Goal: Transaction & Acquisition: Purchase product/service

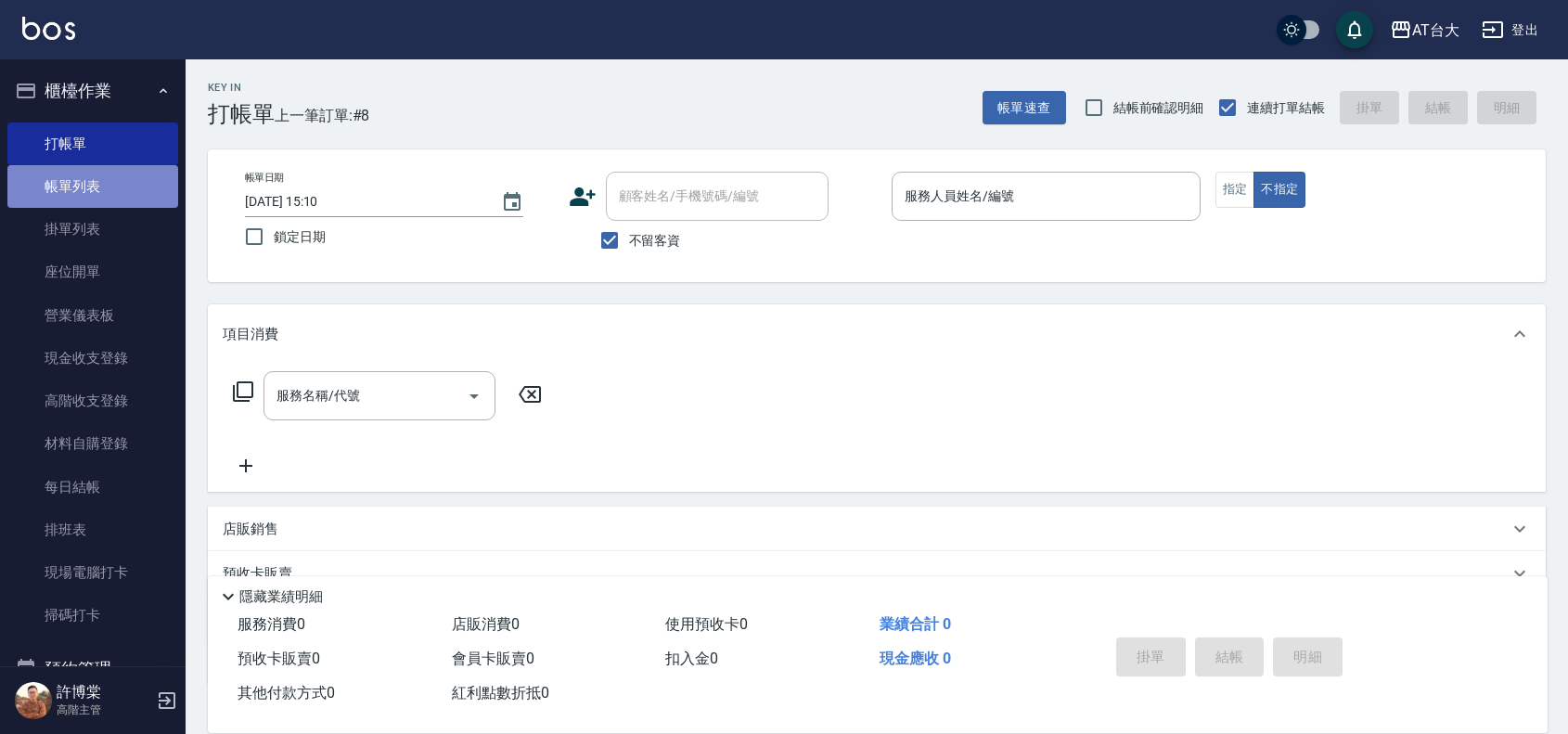
click at [97, 174] on link "帳單列表" at bounding box center [93, 186] width 171 height 42
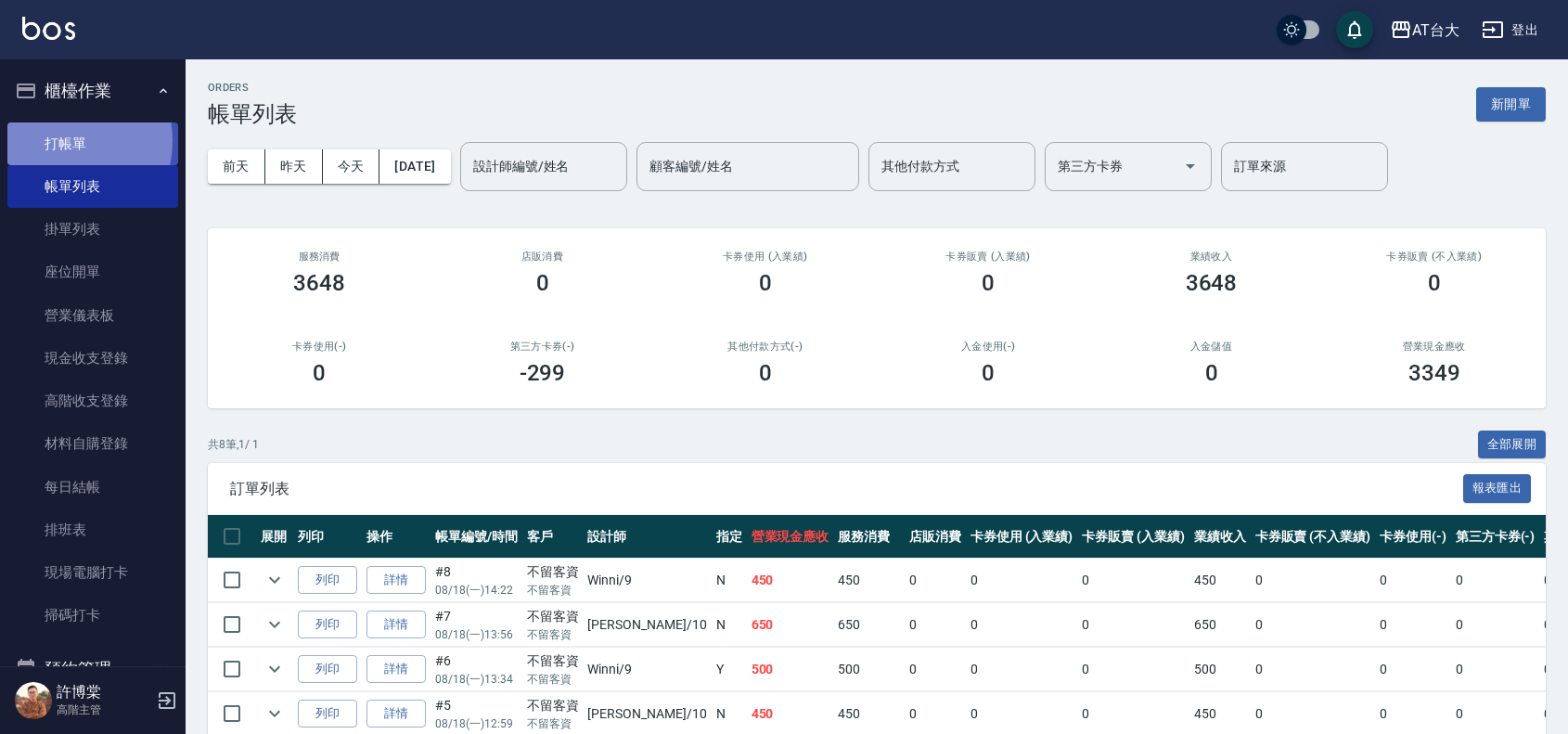
click at [61, 140] on link "打帳單" at bounding box center [93, 144] width 171 height 42
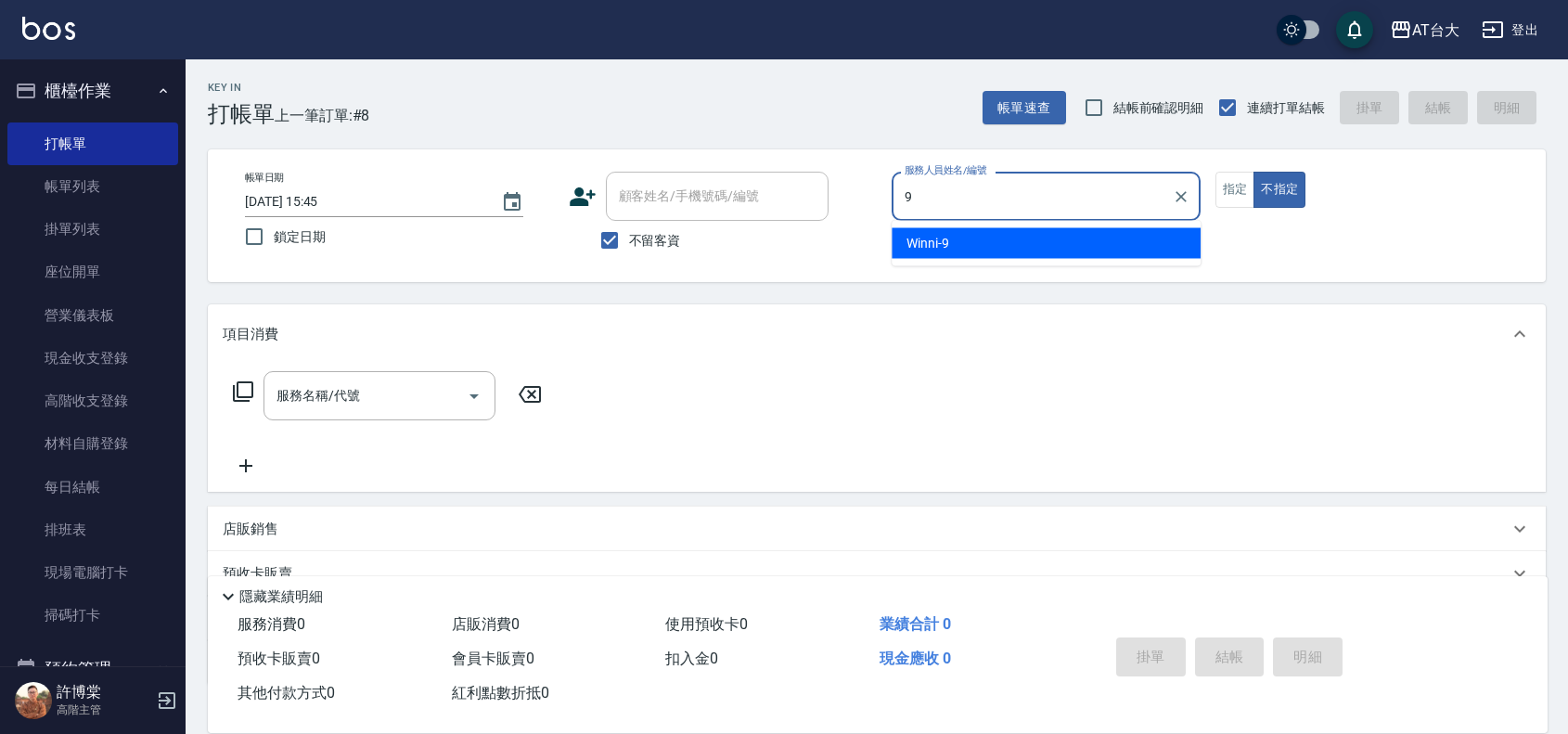
type input "Winni-9"
type button "false"
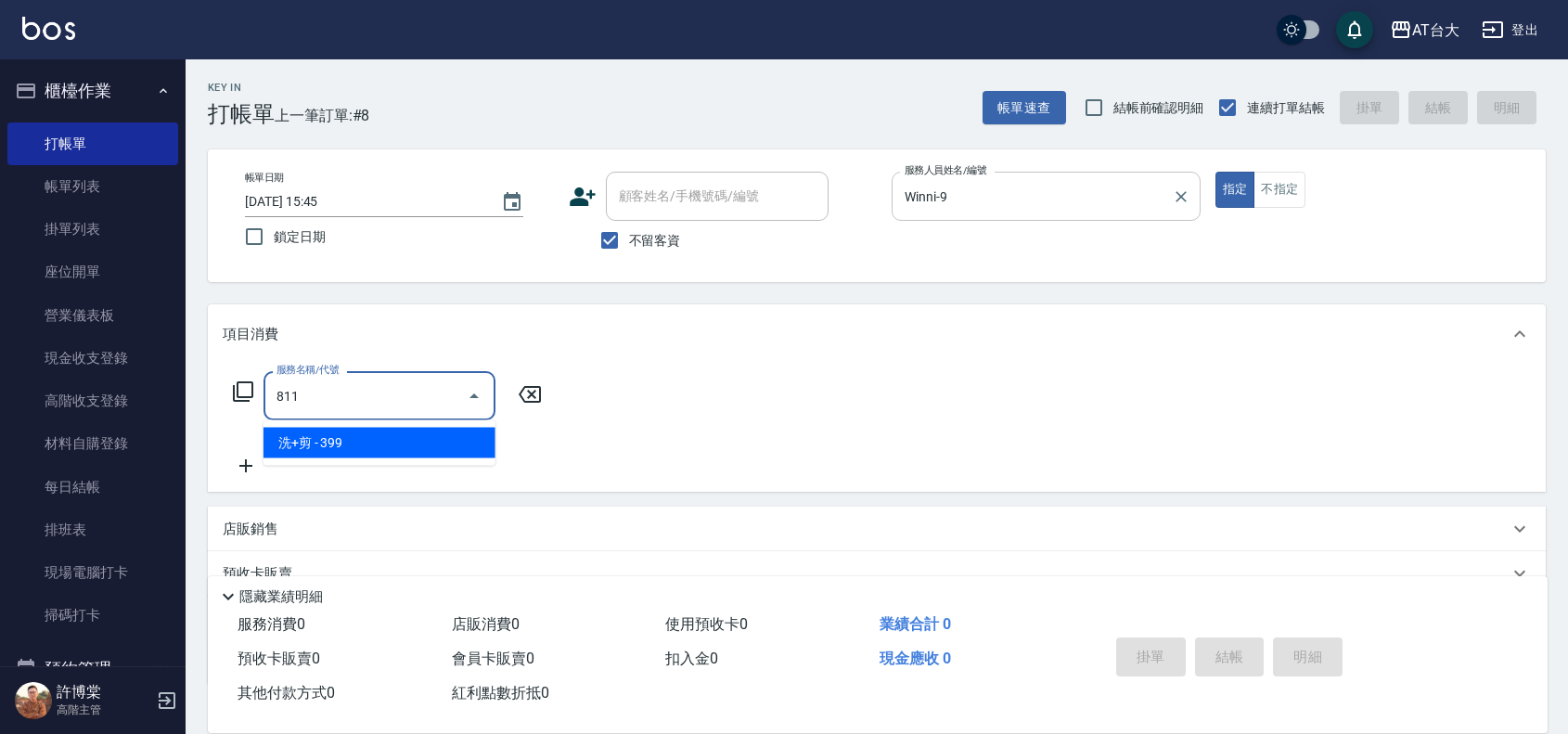
type input "洗+剪(811)"
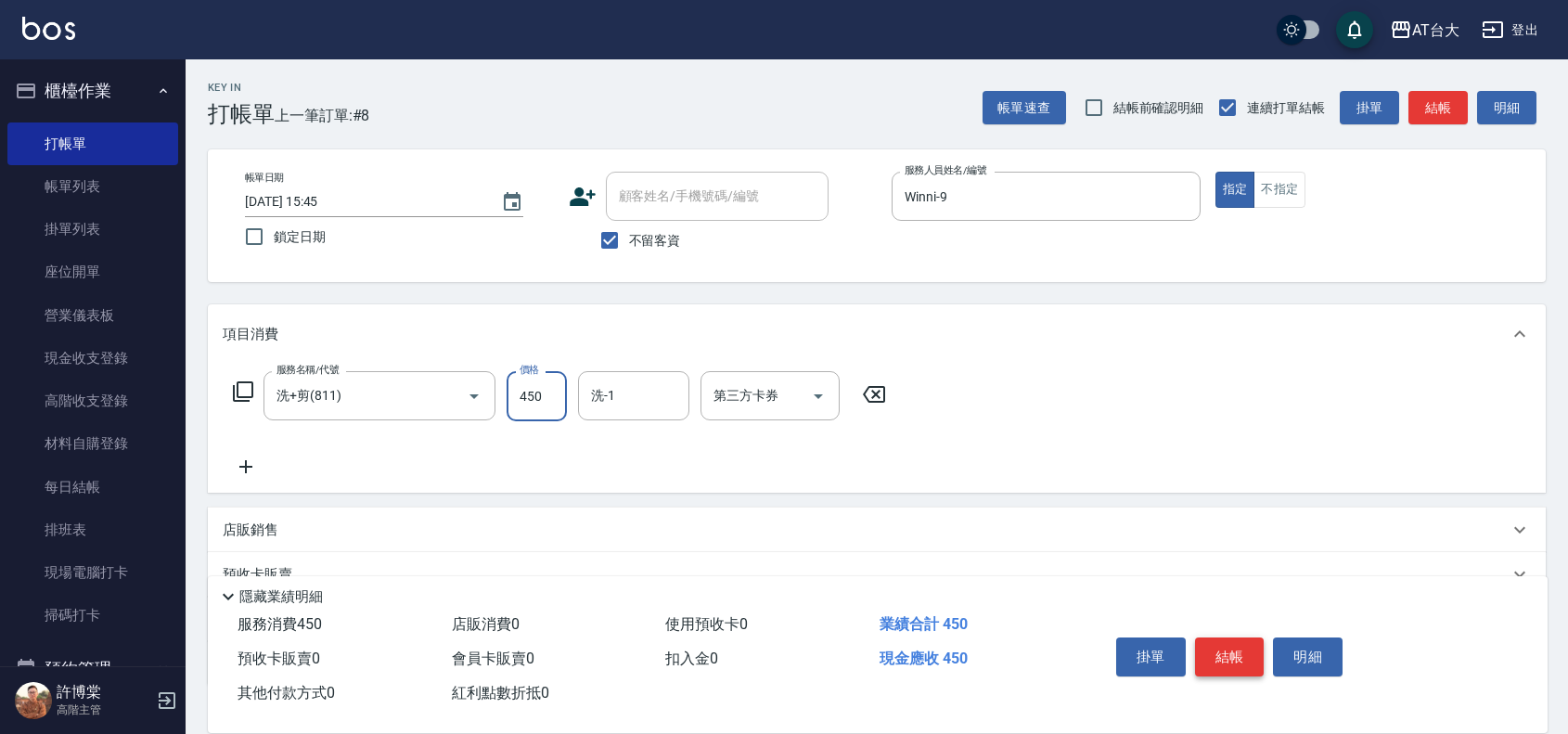
type input "450"
click at [1225, 659] on button "結帳" at bounding box center [1230, 657] width 69 height 39
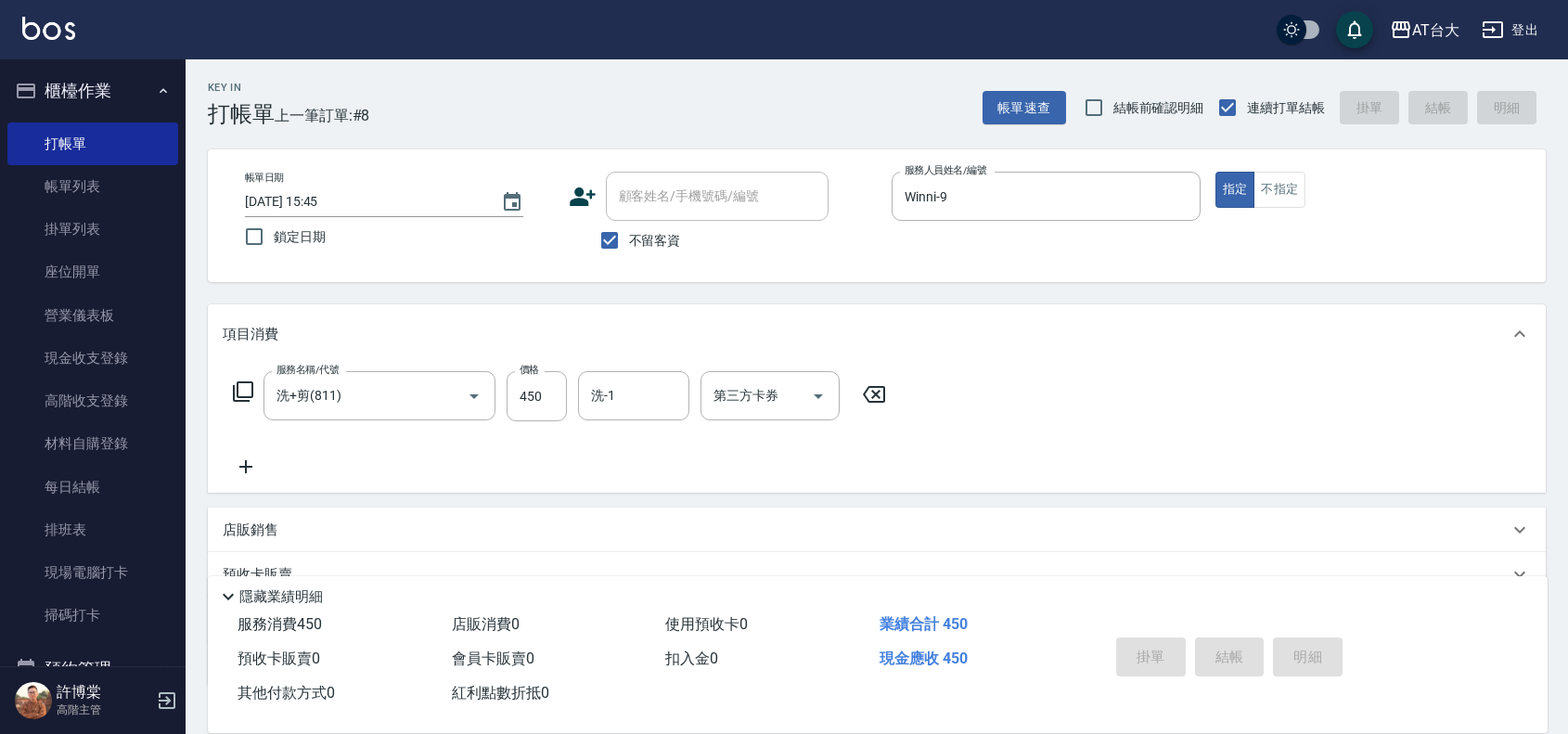
type input "[DATE] 15:50"
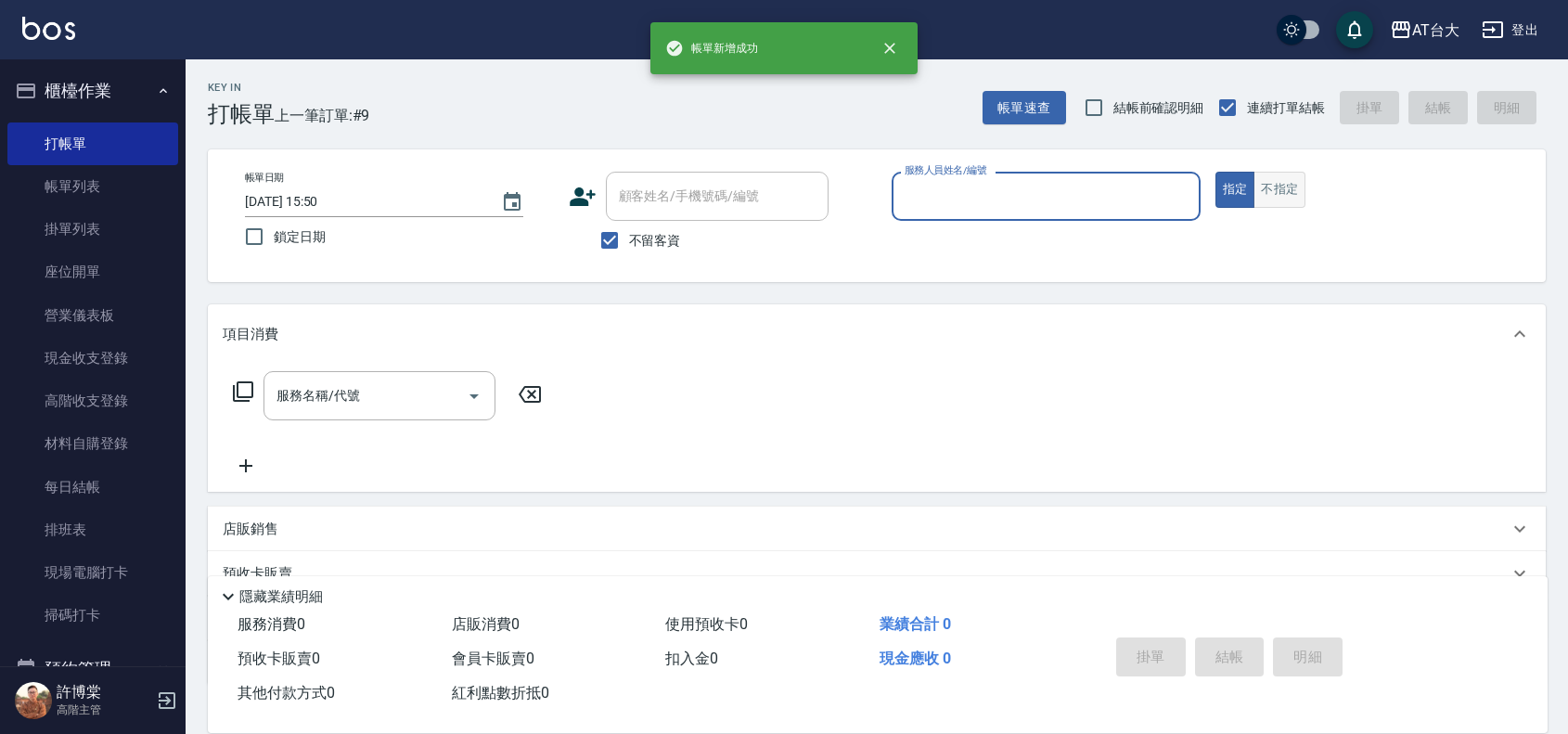
click at [1283, 202] on button "不指定" at bounding box center [1280, 190] width 52 height 37
